Goal: Find specific page/section: Find specific page/section

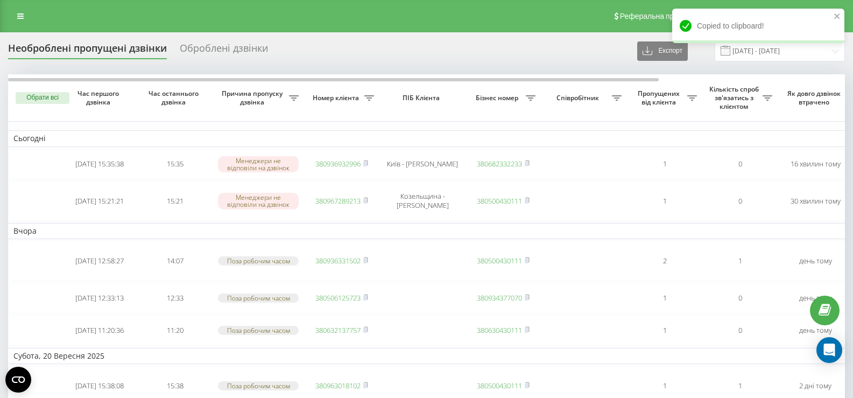
click at [24, 17] on link at bounding box center [20, 16] width 19 height 15
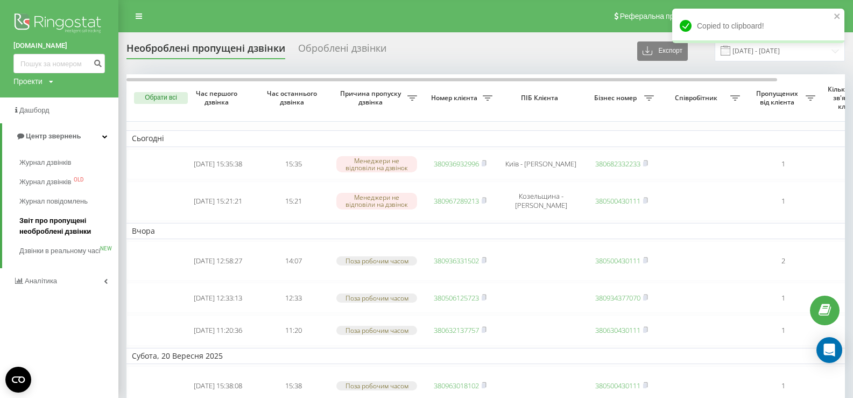
click at [77, 235] on span "Звіт про пропущені необроблені дзвінки" at bounding box center [66, 226] width 94 height 22
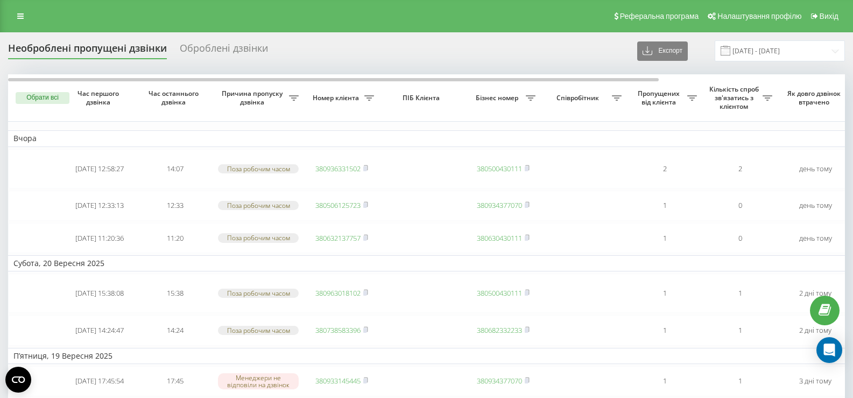
click at [20, 13] on icon at bounding box center [20, 16] width 6 height 8
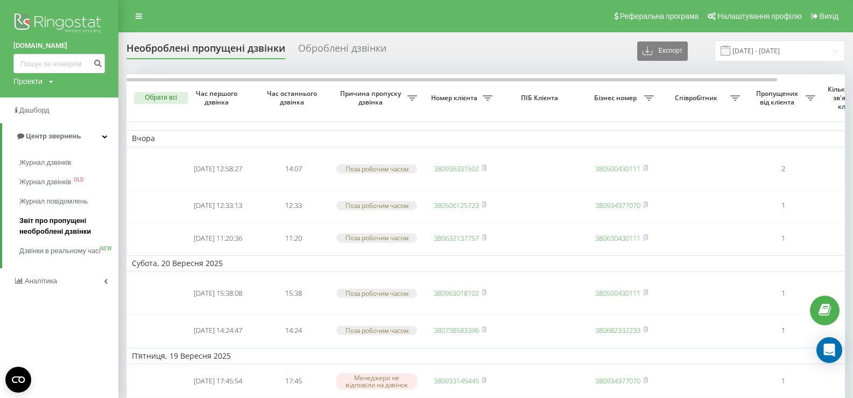
click at [59, 223] on span "Звіт про пропущені необроблені дзвінки" at bounding box center [66, 226] width 94 height 22
